Goal: Browse casually: Explore the website without a specific task or goal

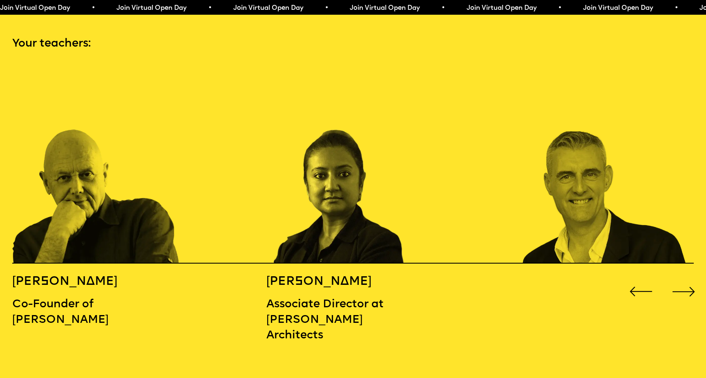
scroll to position [1063, 0]
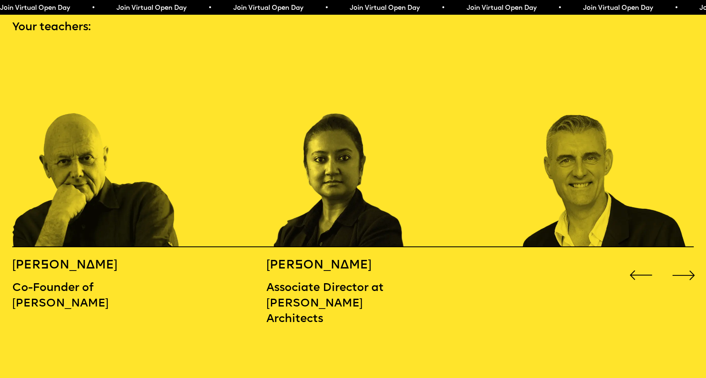
click at [691, 261] on div "Next slide" at bounding box center [684, 275] width 28 height 28
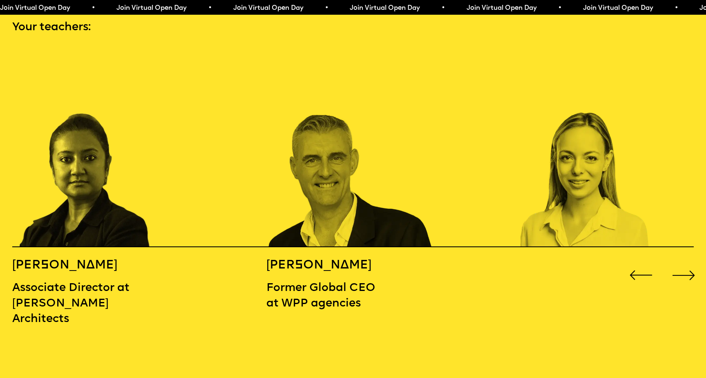
click at [691, 261] on div "Next slide" at bounding box center [684, 275] width 28 height 28
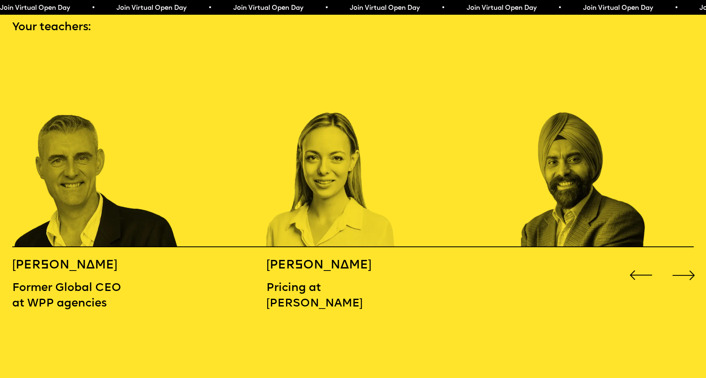
click at [691, 261] on div "Next slide" at bounding box center [684, 275] width 28 height 28
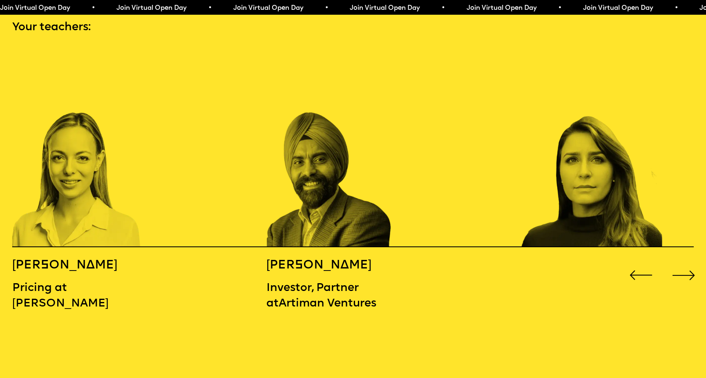
click at [691, 261] on div "Next slide" at bounding box center [684, 275] width 28 height 28
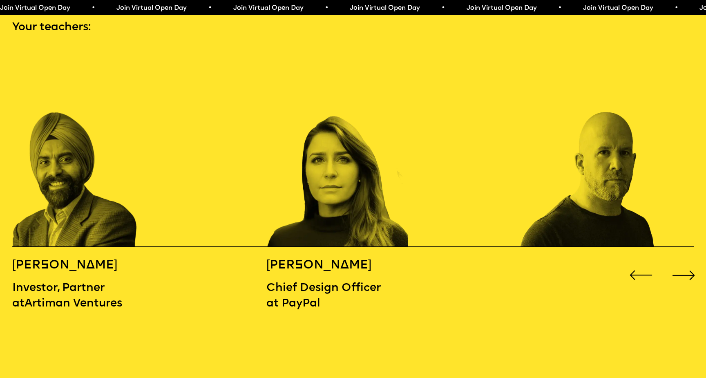
click at [691, 261] on div "Next slide" at bounding box center [684, 275] width 28 height 28
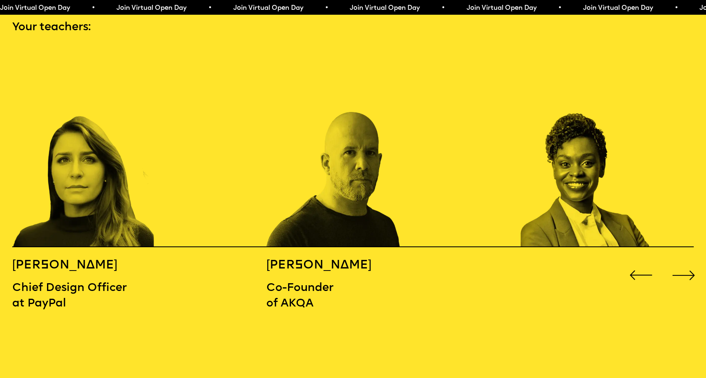
click at [691, 261] on div "Next slide" at bounding box center [684, 275] width 28 height 28
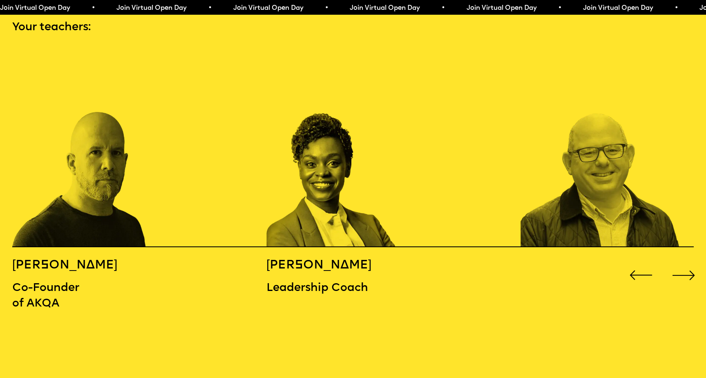
click at [691, 261] on div "Next slide" at bounding box center [684, 275] width 28 height 28
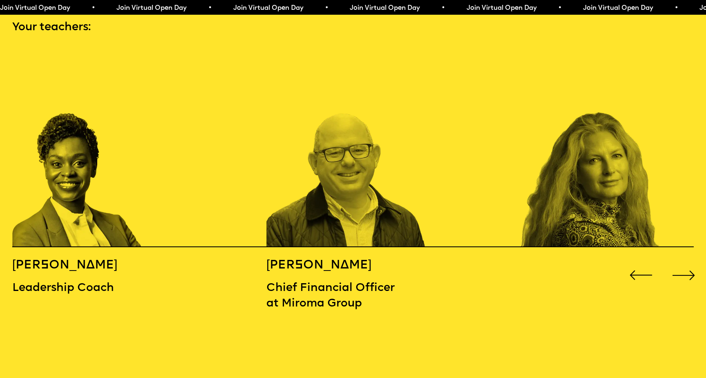
click at [691, 261] on div "Next slide" at bounding box center [684, 275] width 28 height 28
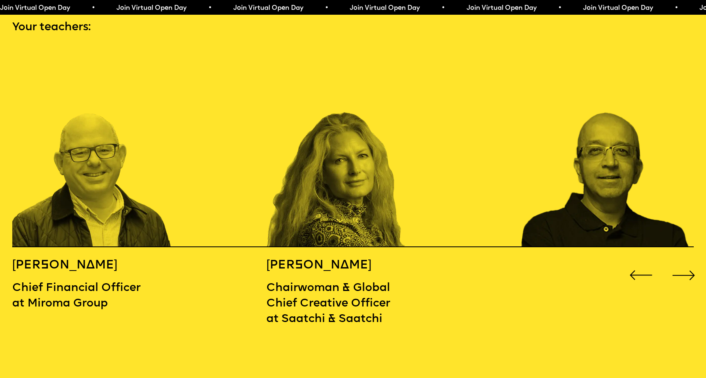
click at [691, 261] on div "Next slide" at bounding box center [684, 275] width 28 height 28
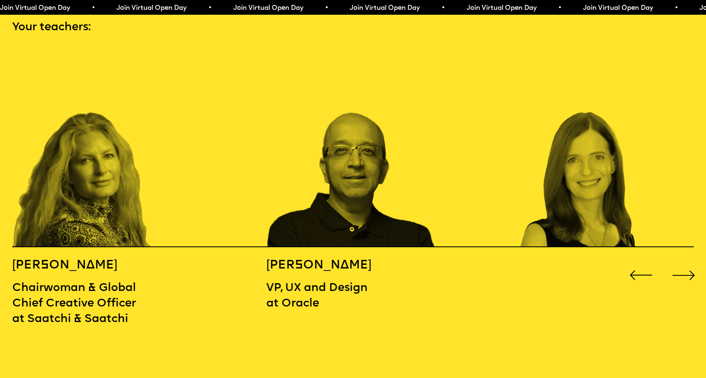
click at [691, 261] on div "Next slide" at bounding box center [684, 275] width 28 height 28
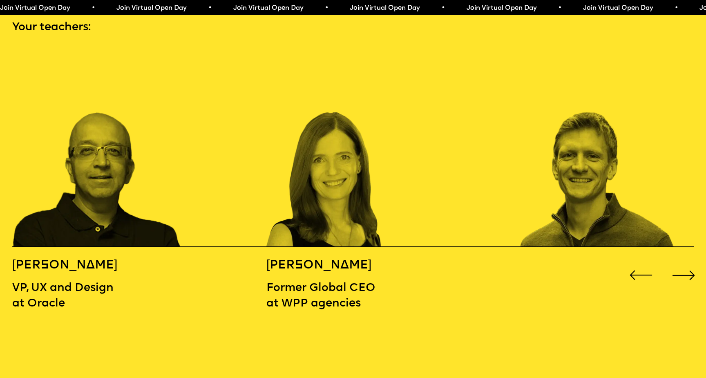
click at [691, 261] on div "Next slide" at bounding box center [684, 275] width 28 height 28
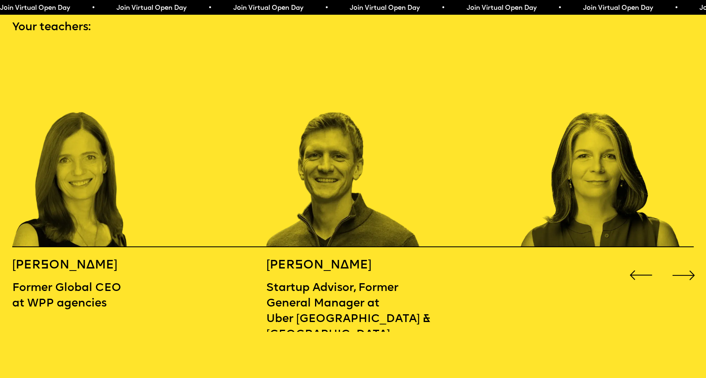
click at [691, 261] on div "Next slide" at bounding box center [684, 275] width 28 height 28
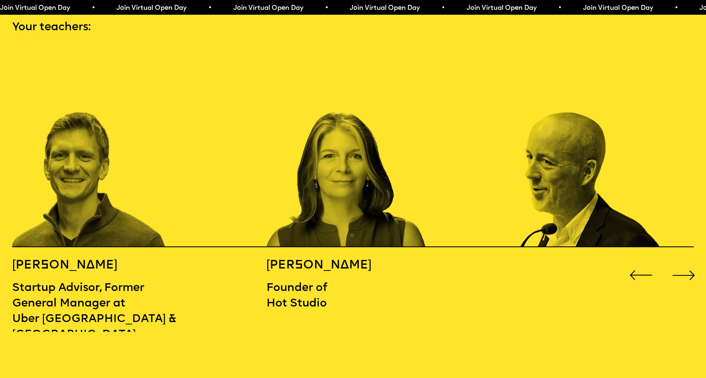
click at [691, 261] on div "Next slide" at bounding box center [684, 275] width 28 height 28
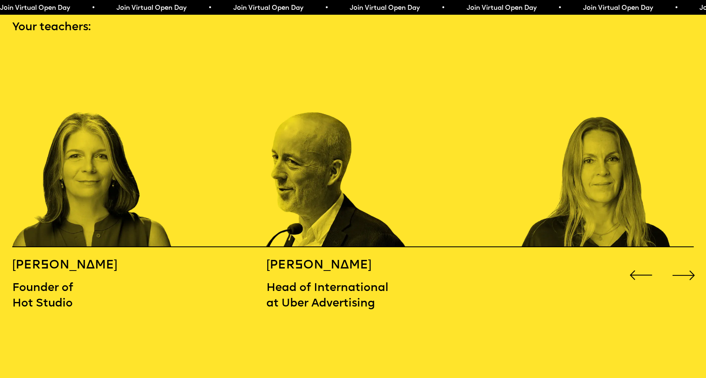
click at [691, 261] on div "Next slide" at bounding box center [684, 275] width 28 height 28
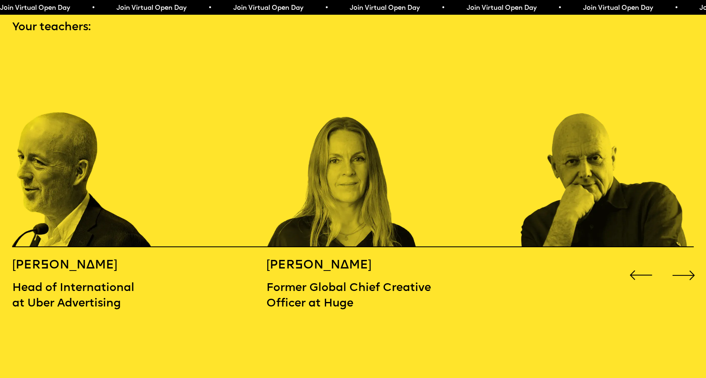
click at [691, 261] on div "Next slide" at bounding box center [684, 275] width 28 height 28
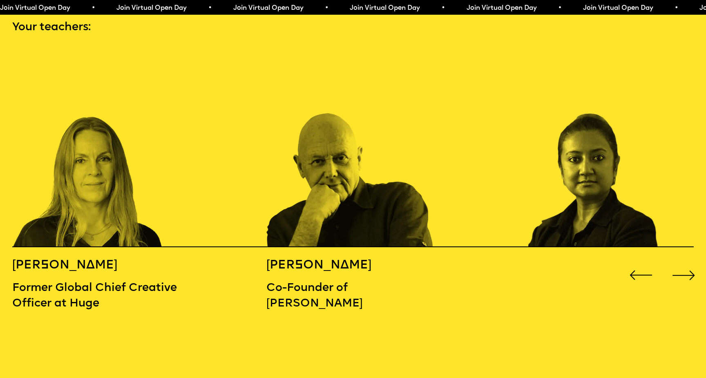
click at [691, 261] on div "Next slide" at bounding box center [684, 275] width 28 height 28
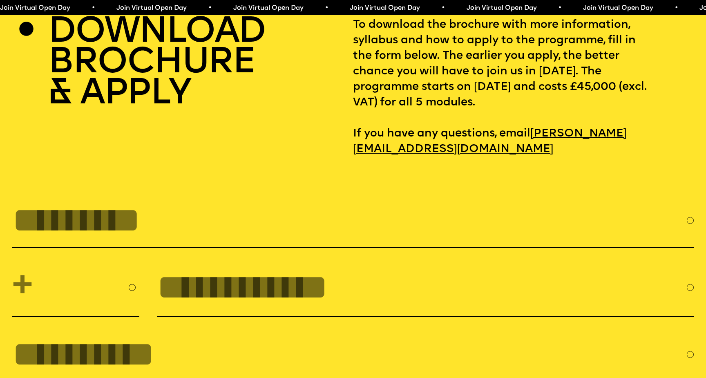
scroll to position [3123, 0]
